Goal: Information Seeking & Learning: Learn about a topic

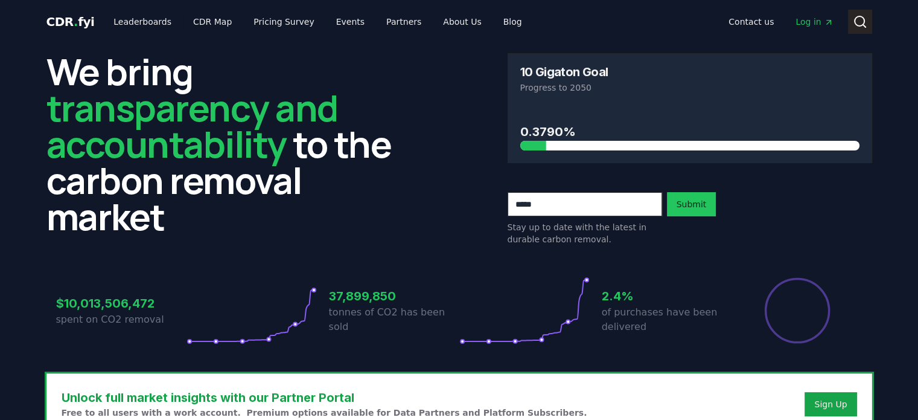
click at [861, 24] on icon at bounding box center [860, 21] width 14 height 14
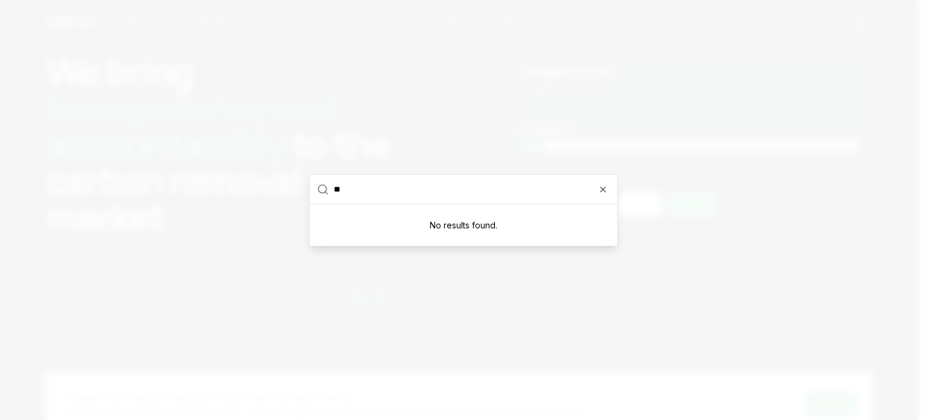
type input "*"
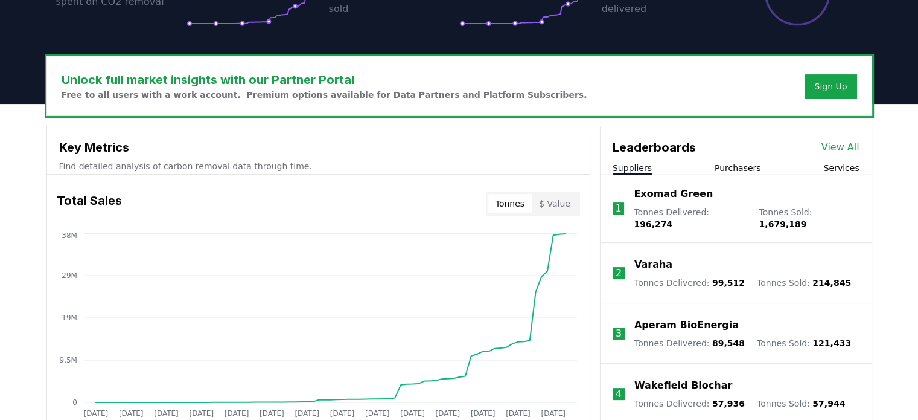
scroll to position [330, 0]
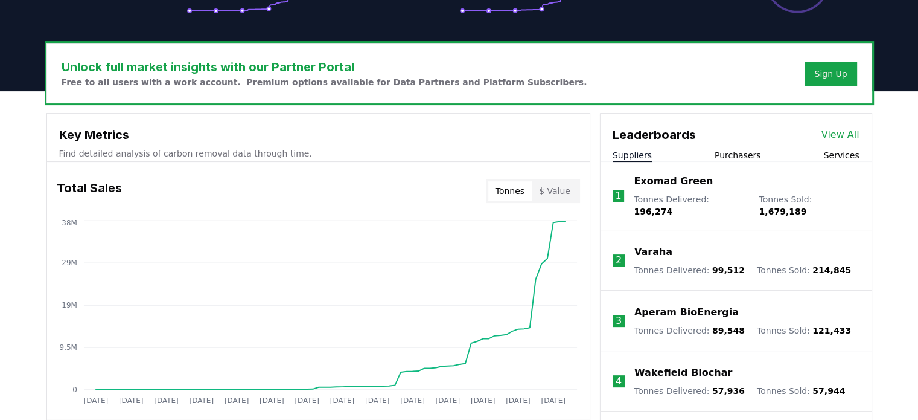
click at [851, 129] on link "View All" at bounding box center [841, 134] width 38 height 14
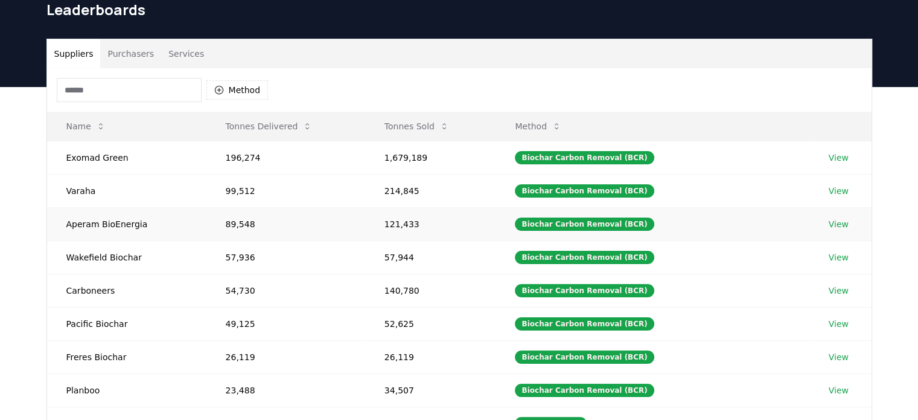
scroll to position [39, 0]
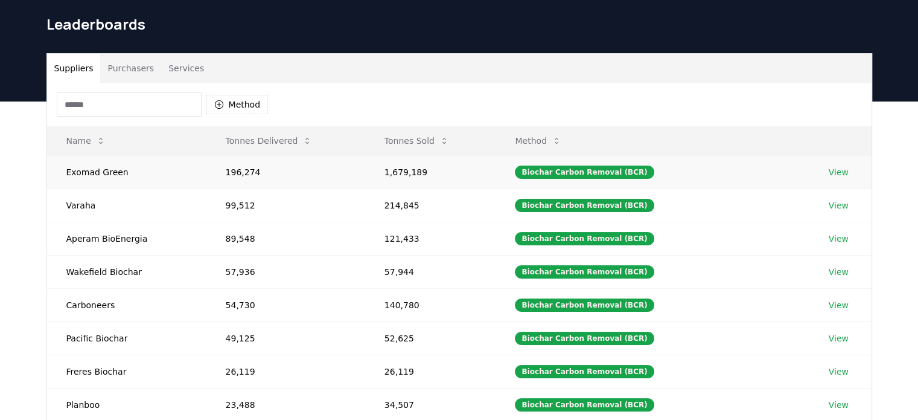
drag, startPoint x: 264, startPoint y: 143, endPoint x: 403, endPoint y: 155, distance: 139.3
click at [403, 155] on table "Name Tonnes Delivered Tonnes Sold Method Exomad Green 196,274 1,679,189 Biochar…" at bounding box center [459, 307] width 825 height 362
click at [419, 142] on button "Tonnes Sold" at bounding box center [417, 141] width 84 height 24
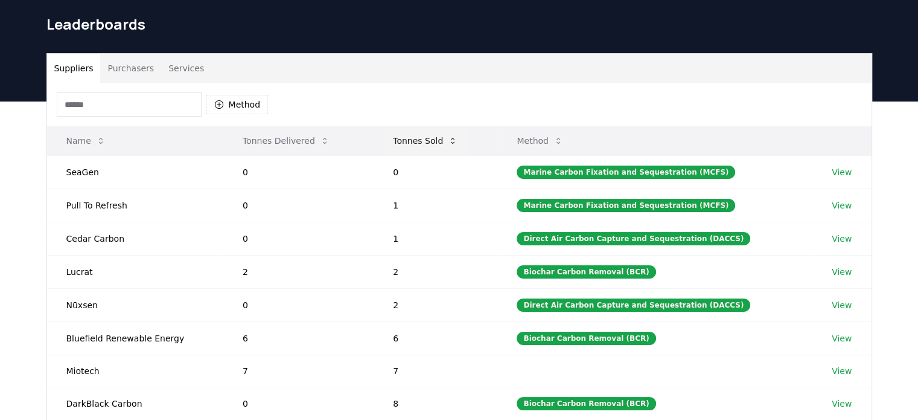
click at [426, 130] on button "Tonnes Sold" at bounding box center [425, 141] width 84 height 24
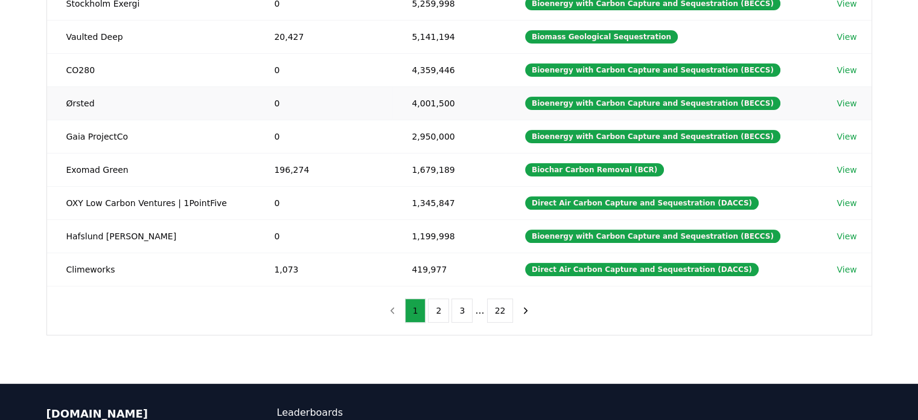
scroll to position [241, 0]
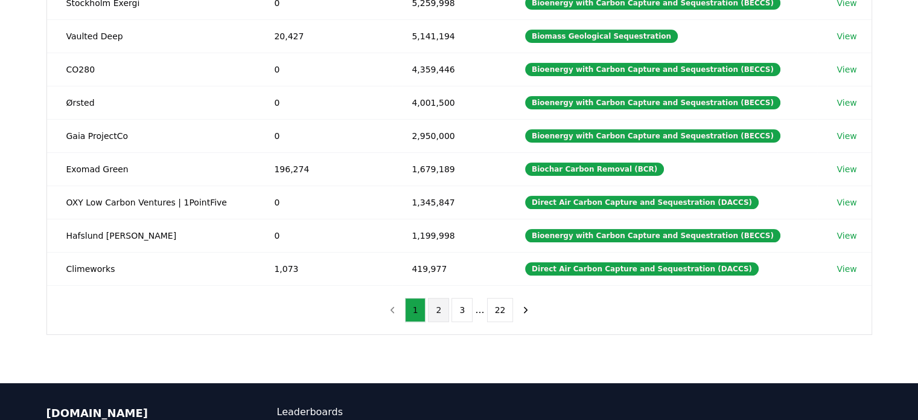
click at [444, 308] on button "2" at bounding box center [438, 310] width 21 height 24
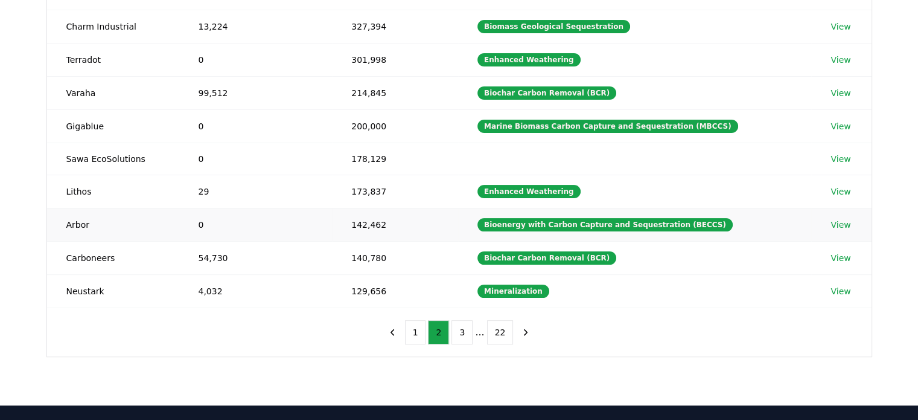
scroll to position [217, 0]
click at [458, 329] on button "3" at bounding box center [462, 332] width 21 height 24
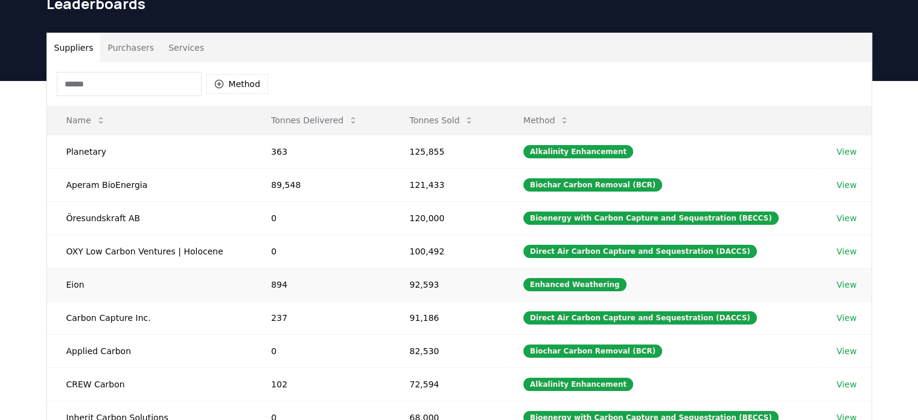
scroll to position [58, 0]
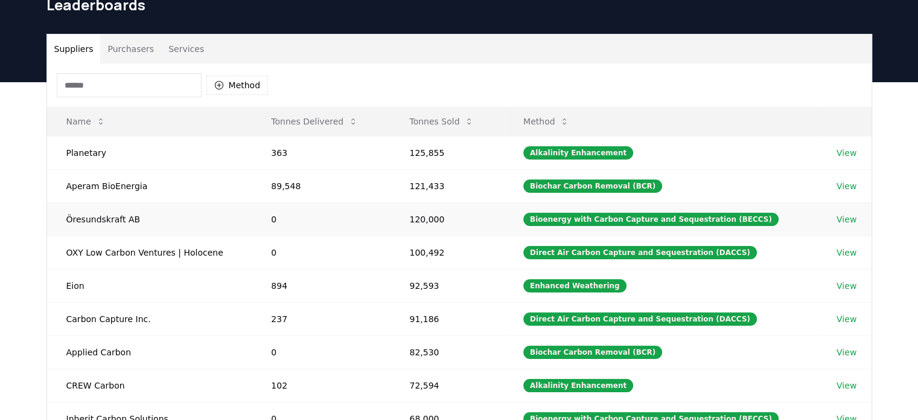
click at [126, 211] on td "Öresundskraft AB" at bounding box center [149, 218] width 205 height 33
click at [113, 222] on td "Öresundskraft AB" at bounding box center [149, 218] width 205 height 33
click at [845, 216] on link "View" at bounding box center [847, 219] width 20 height 12
